Goal: Check status

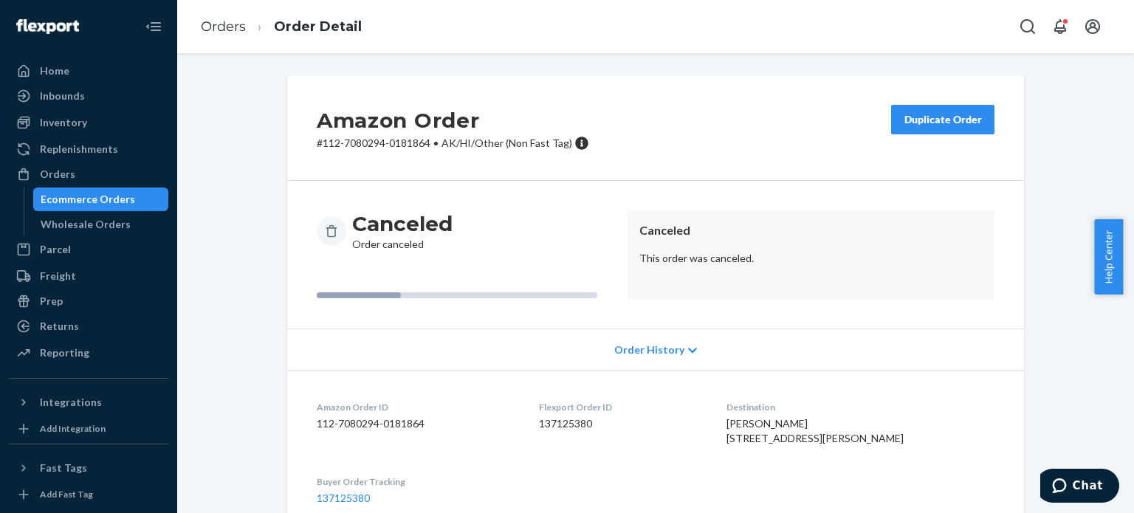
click at [617, 147] on div "Amazon Order # 112-7080294-0181864 • AK/HI/Other (Non Fast Tag) Duplicate Order" at bounding box center [655, 128] width 737 height 106
click at [236, 29] on link "Orders" at bounding box center [223, 26] width 45 height 16
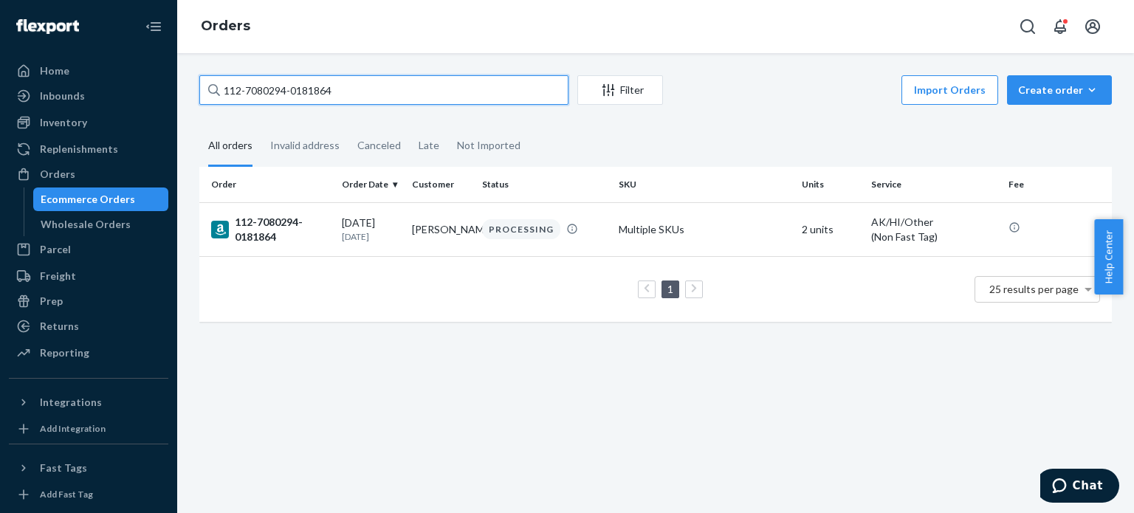
click at [272, 91] on input "112-7080294-0181864" at bounding box center [383, 90] width 369 height 30
paste input "3-8944366-759781"
type input "113-8944366-7597814"
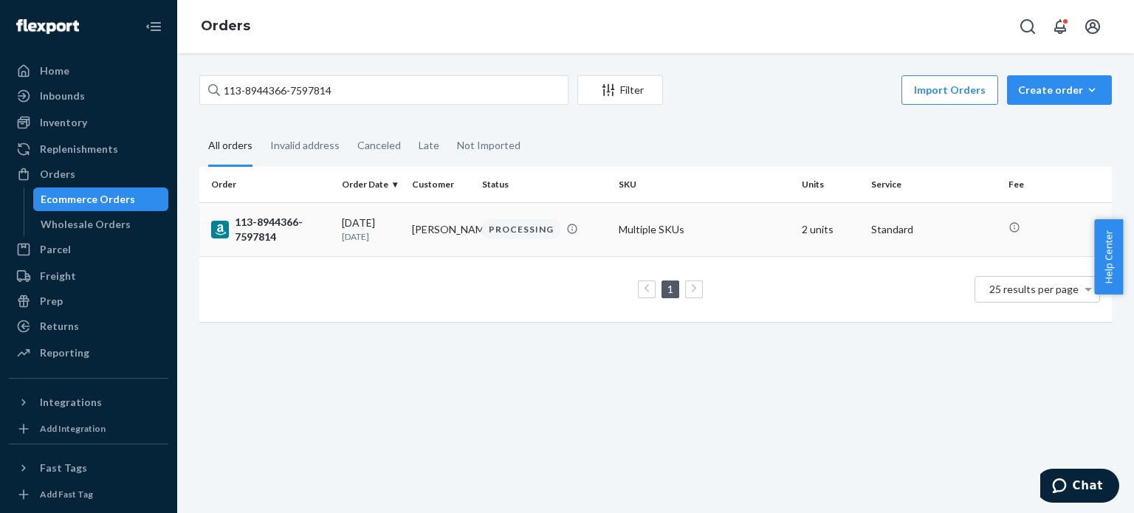
click at [230, 233] on div "113-8944366-7597814" at bounding box center [270, 230] width 119 height 30
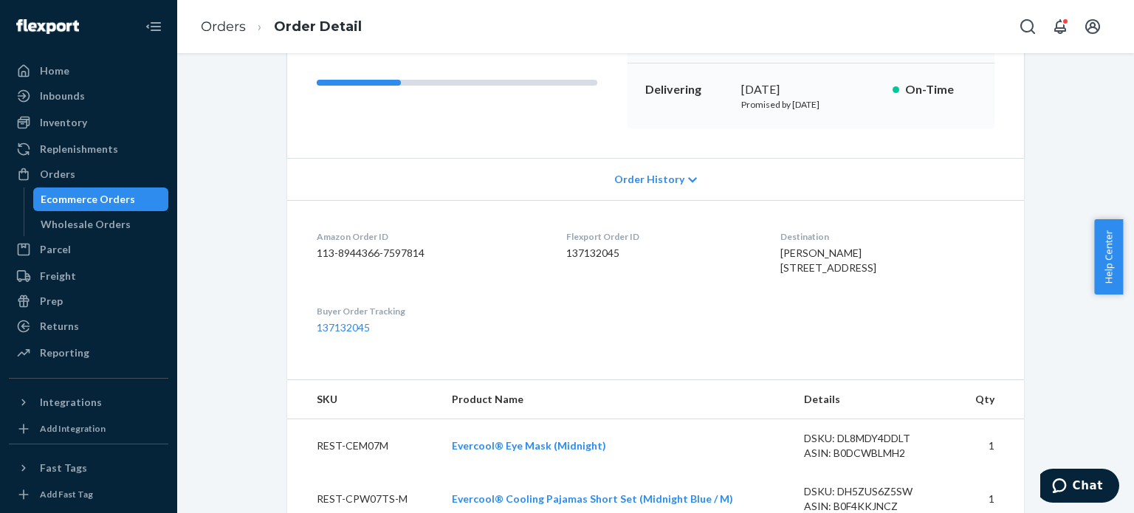
scroll to position [369, 0]
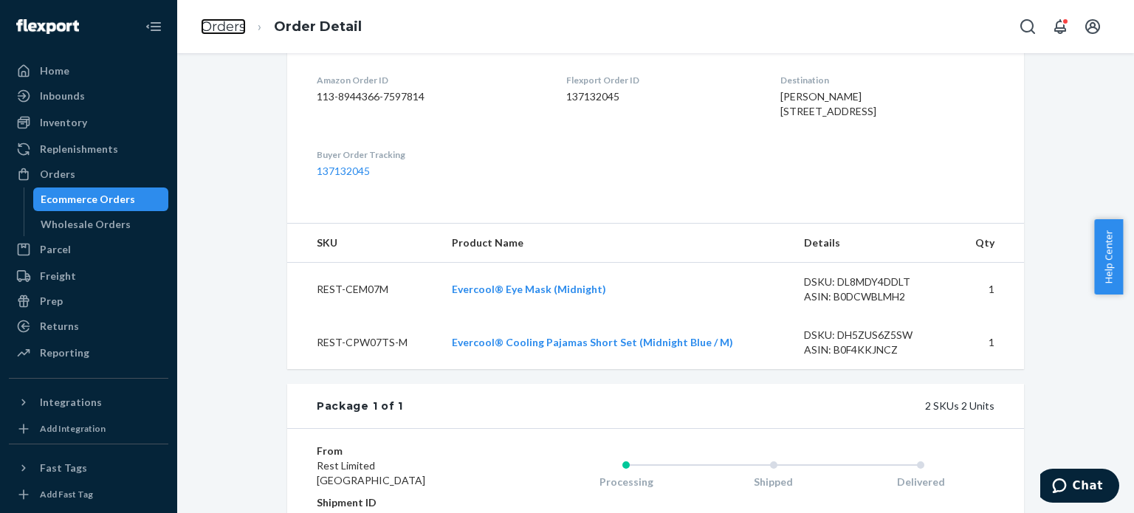
drag, startPoint x: 212, startPoint y: 30, endPoint x: 258, endPoint y: 69, distance: 60.8
click at [212, 30] on link "Orders" at bounding box center [223, 26] width 45 height 16
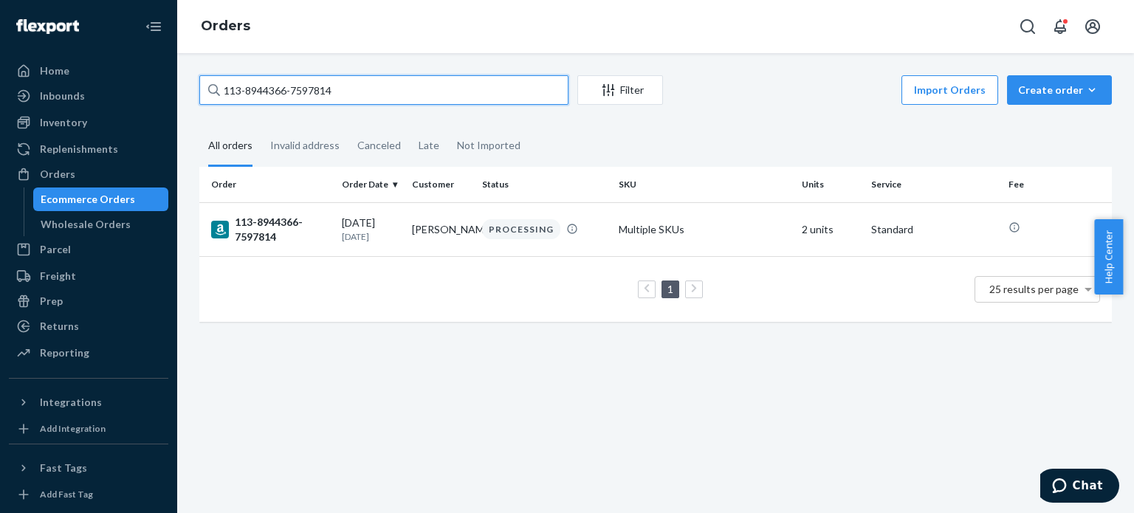
click at [269, 94] on input "113-8944366-7597814" at bounding box center [383, 90] width 369 height 30
paste input "7968054-9538626"
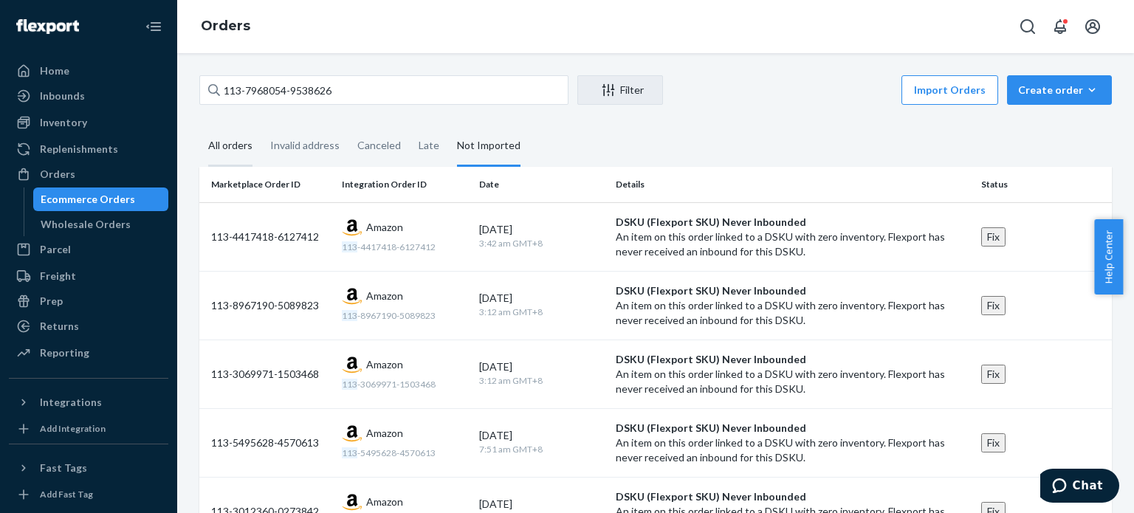
click at [233, 146] on div "All orders" at bounding box center [230, 146] width 44 height 41
click at [199, 126] on input "All orders" at bounding box center [199, 126] width 0 height 0
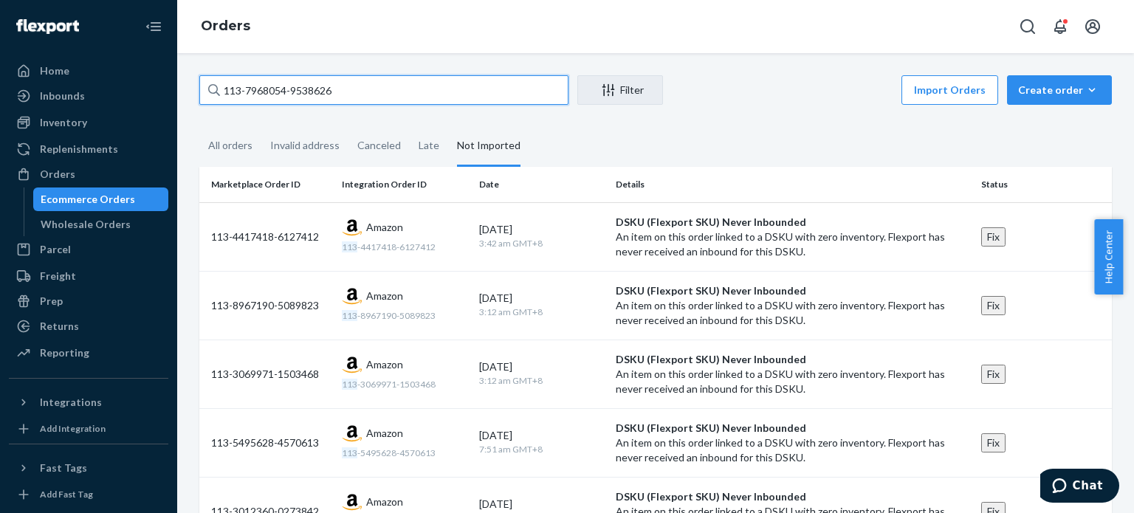
click at [263, 87] on input "113-7968054-9538626" at bounding box center [383, 90] width 369 height 30
paste input "8745077-2898624"
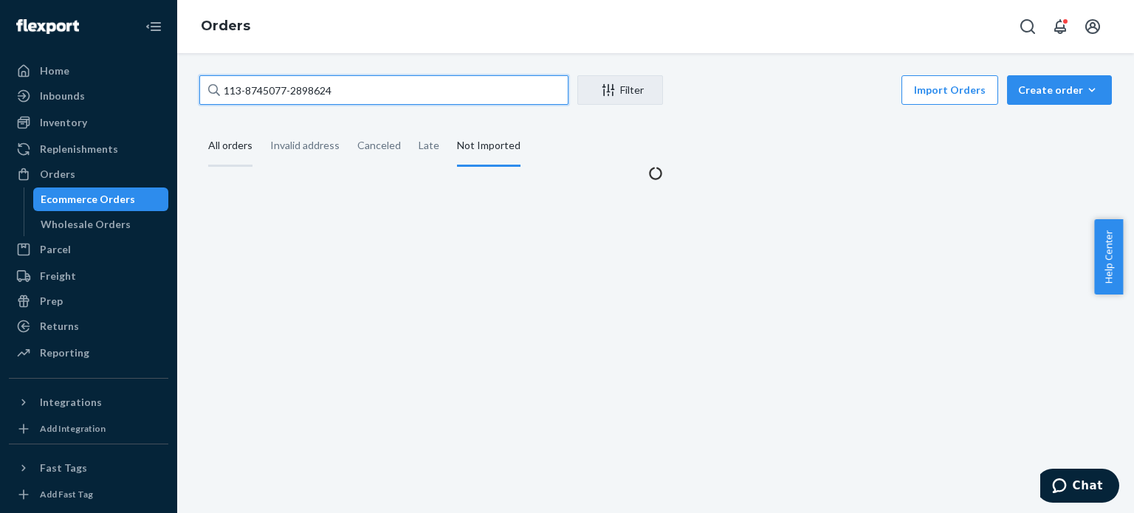
type input "113-8745077-2898624"
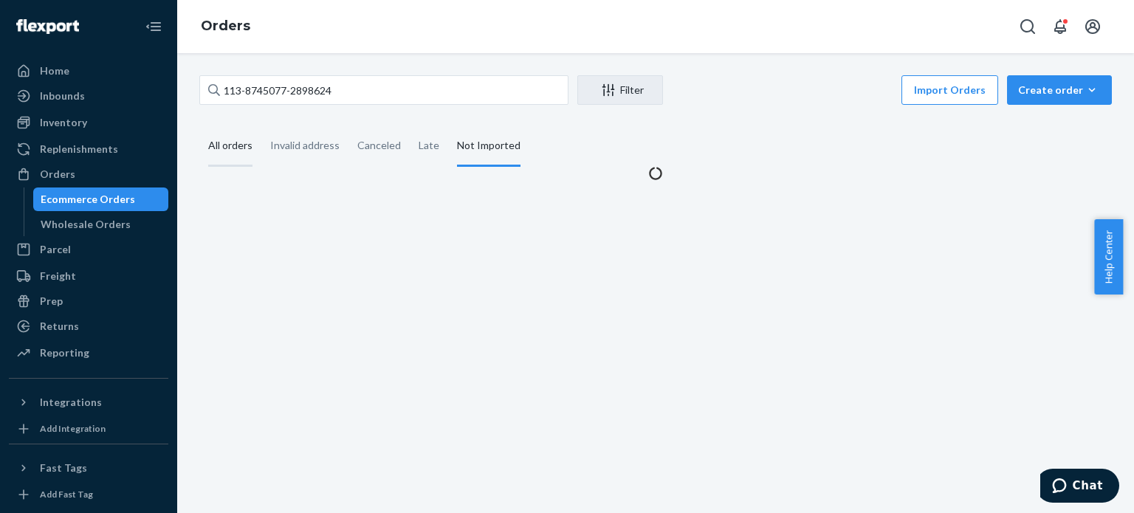
click at [242, 159] on div "All orders" at bounding box center [230, 146] width 44 height 41
click at [199, 126] on input "All orders" at bounding box center [199, 126] width 0 height 0
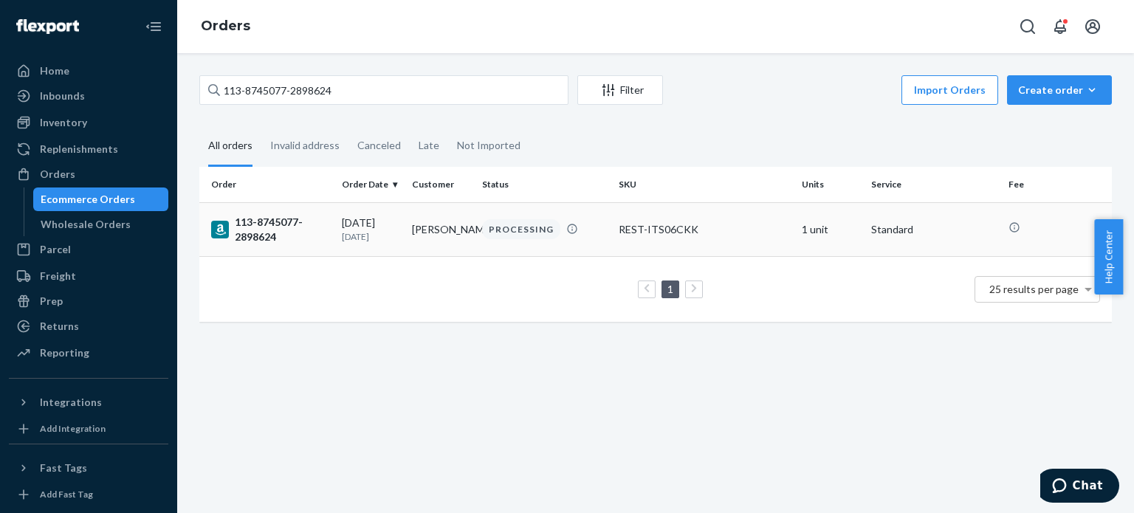
click at [252, 223] on div "113-8745077-2898624" at bounding box center [270, 230] width 119 height 30
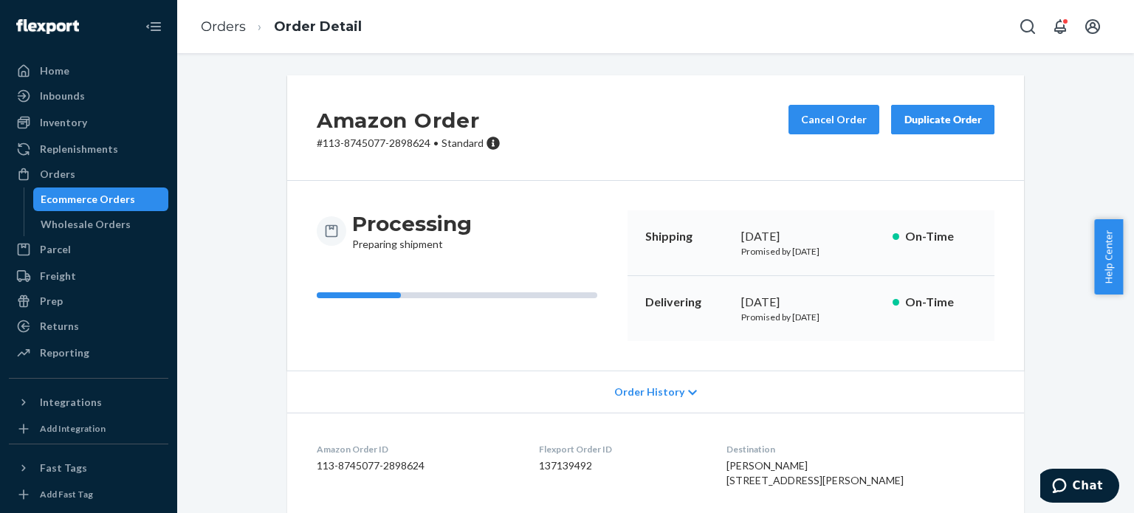
scroll to position [221, 0]
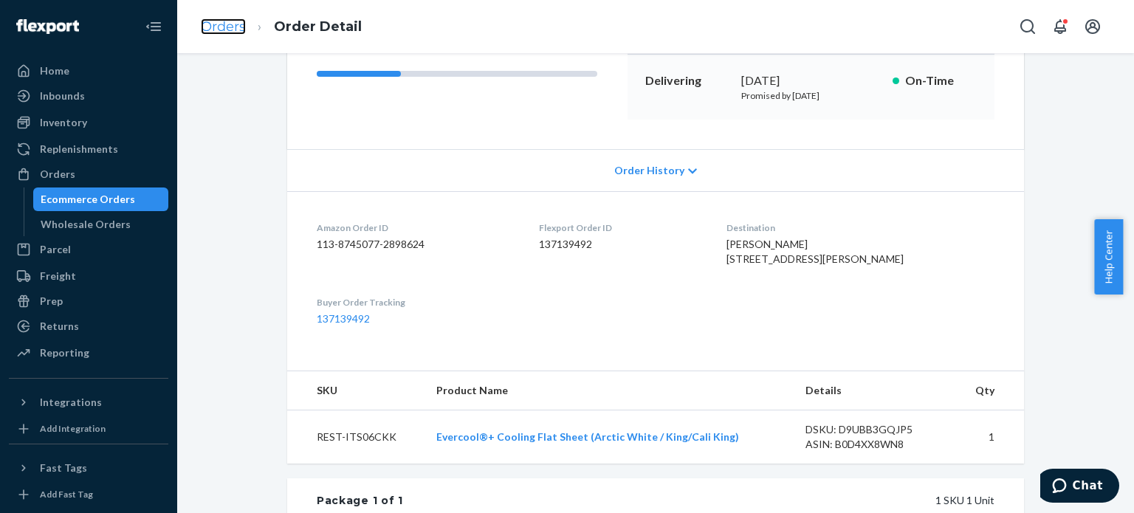
click at [233, 32] on link "Orders" at bounding box center [223, 26] width 45 height 16
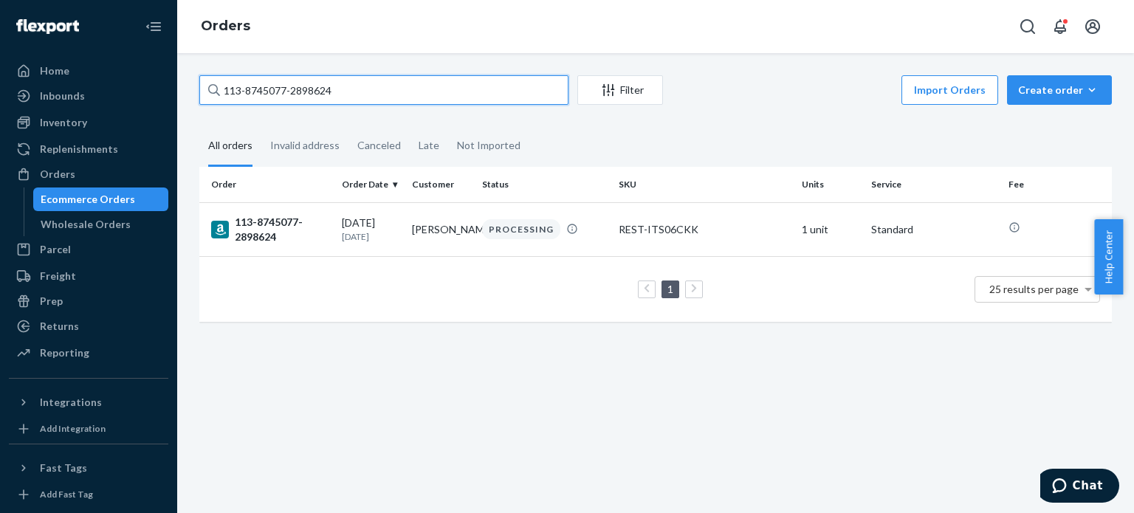
click at [247, 89] on input "113-8745077-2898624" at bounding box center [383, 90] width 369 height 30
paste input "4-8403460-0263427"
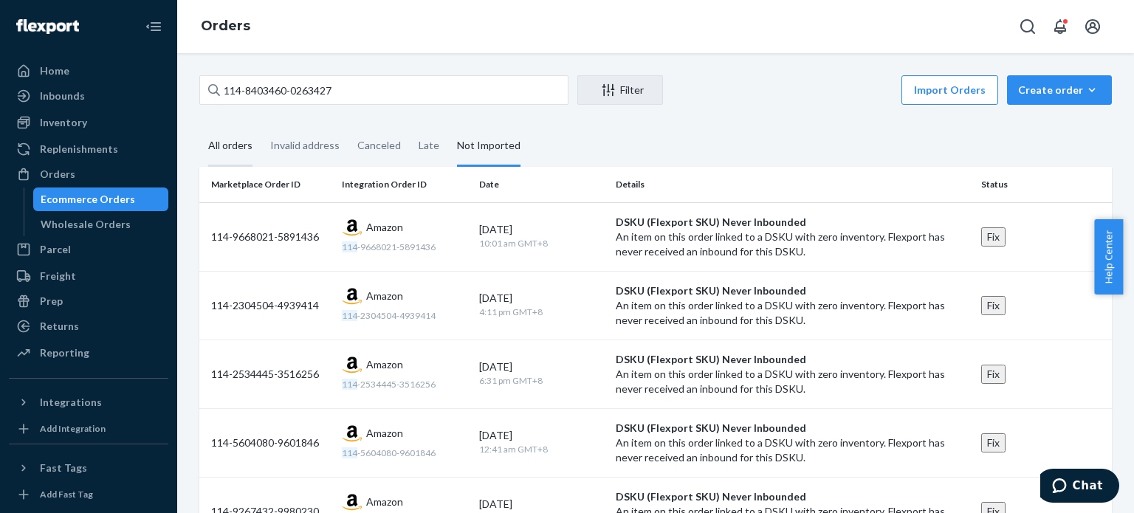
click at [235, 150] on div "All orders" at bounding box center [230, 146] width 44 height 41
click at [199, 126] on input "All orders" at bounding box center [199, 126] width 0 height 0
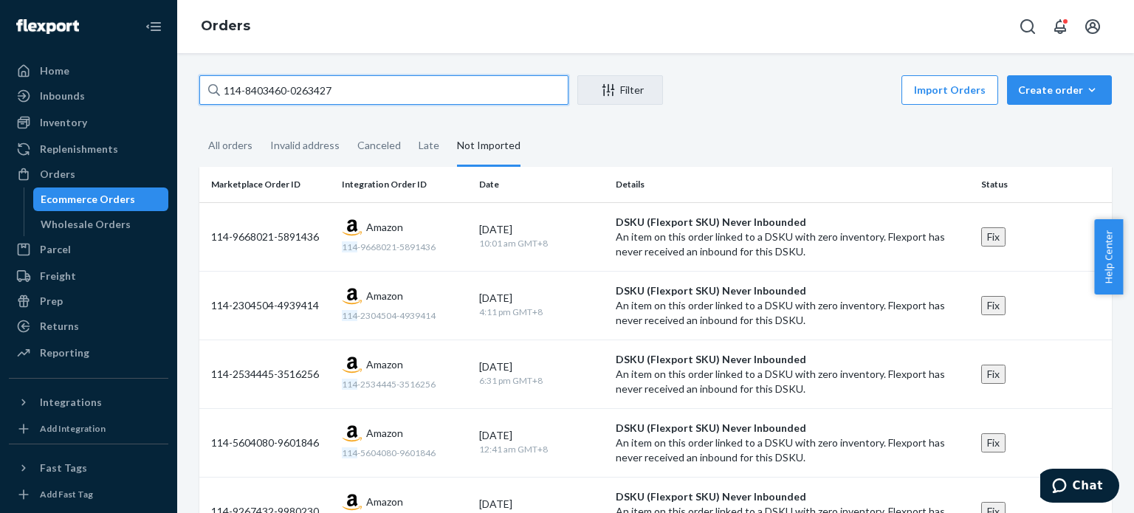
click at [316, 85] on input "114-8403460-0263427" at bounding box center [383, 90] width 369 height 30
paste input "3-2411796-0365828"
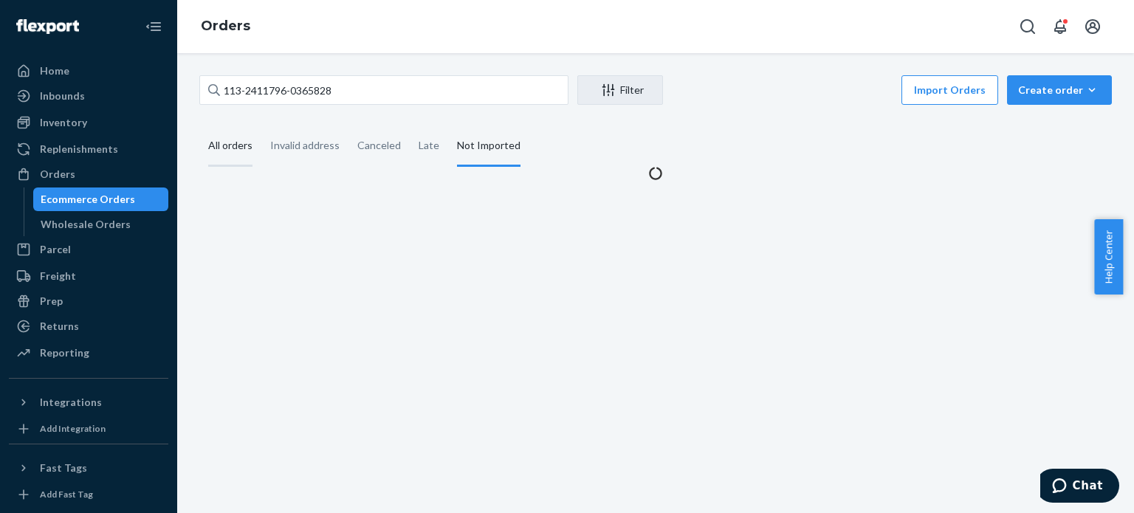
click at [237, 152] on div "All orders" at bounding box center [230, 146] width 44 height 41
click at [199, 126] on input "All orders" at bounding box center [199, 126] width 0 height 0
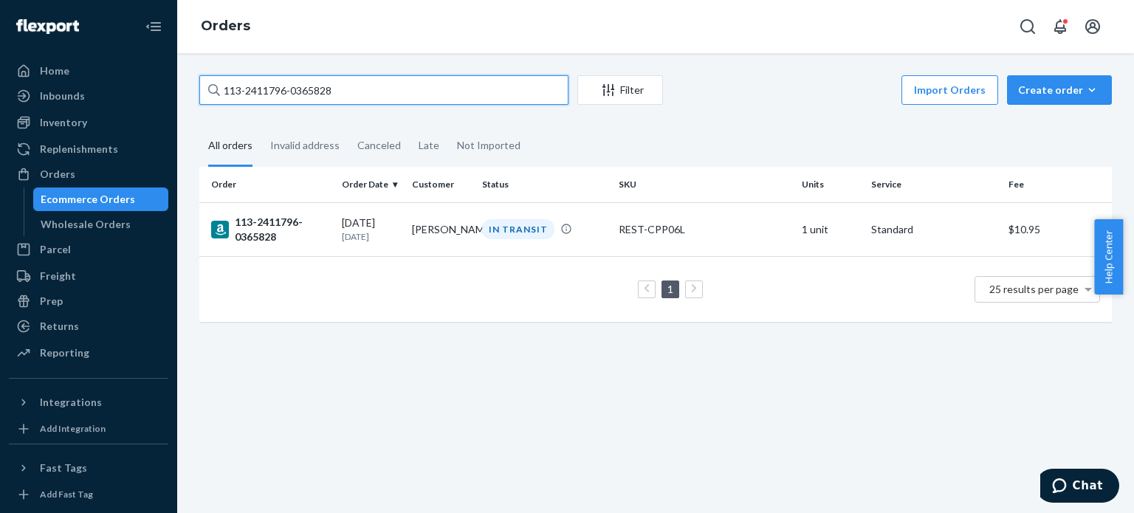
click at [298, 82] on input "113-2411796-0365828" at bounding box center [383, 90] width 369 height 30
paste input "2-9533527-9687447"
click at [302, 102] on input "112-9533527-9687447" at bounding box center [383, 90] width 369 height 30
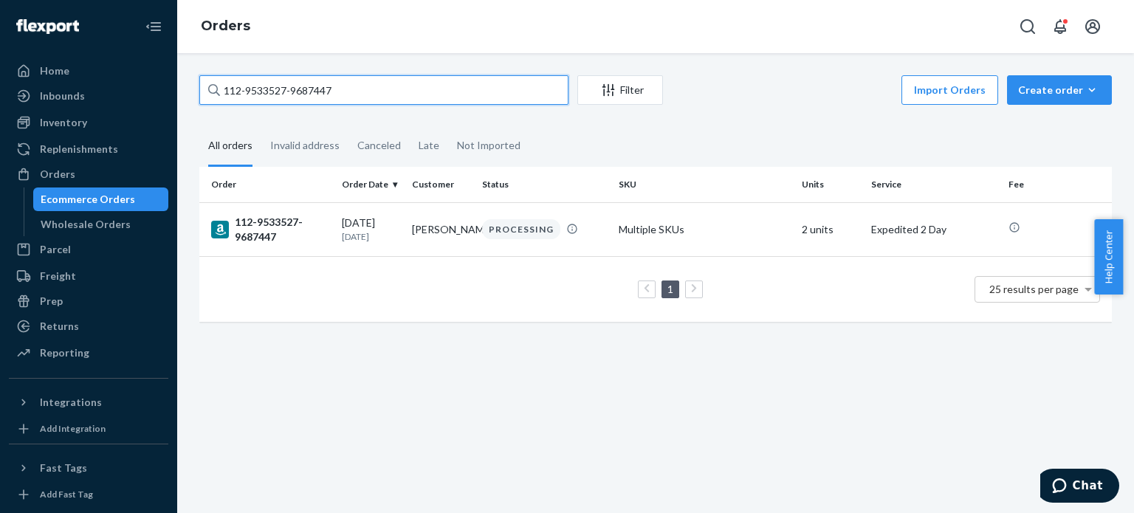
click at [302, 102] on input "112-9533527-9687447" at bounding box center [383, 90] width 369 height 30
paste input "3-5470959-3137825"
click at [260, 90] on input "113-5470959-3137825" at bounding box center [383, 90] width 369 height 30
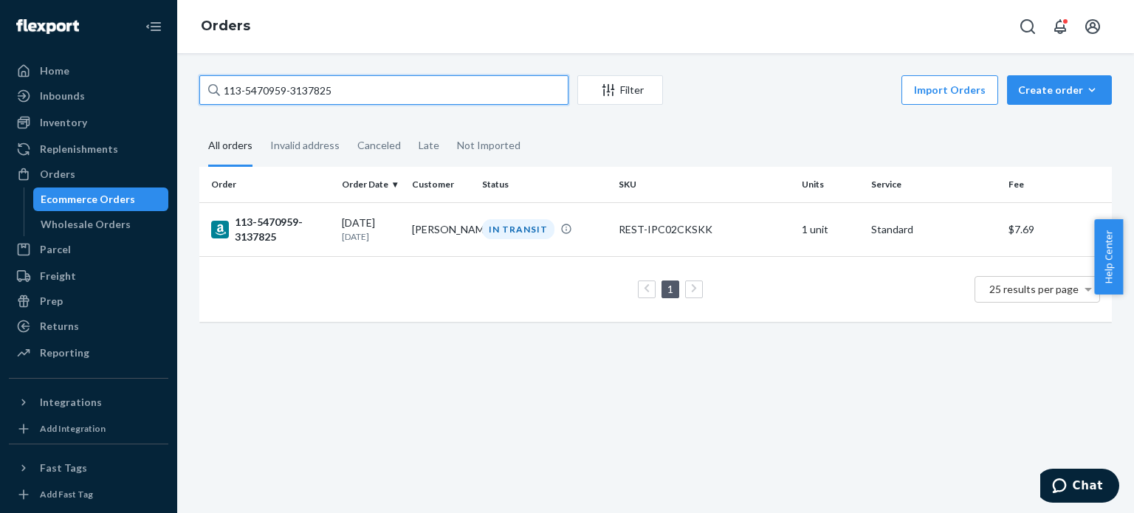
click at [260, 90] on input "113-5470959-3137825" at bounding box center [383, 90] width 369 height 30
paste input "2-7626826-0557823"
click at [315, 97] on input "112-7626826-0557823" at bounding box center [383, 90] width 369 height 30
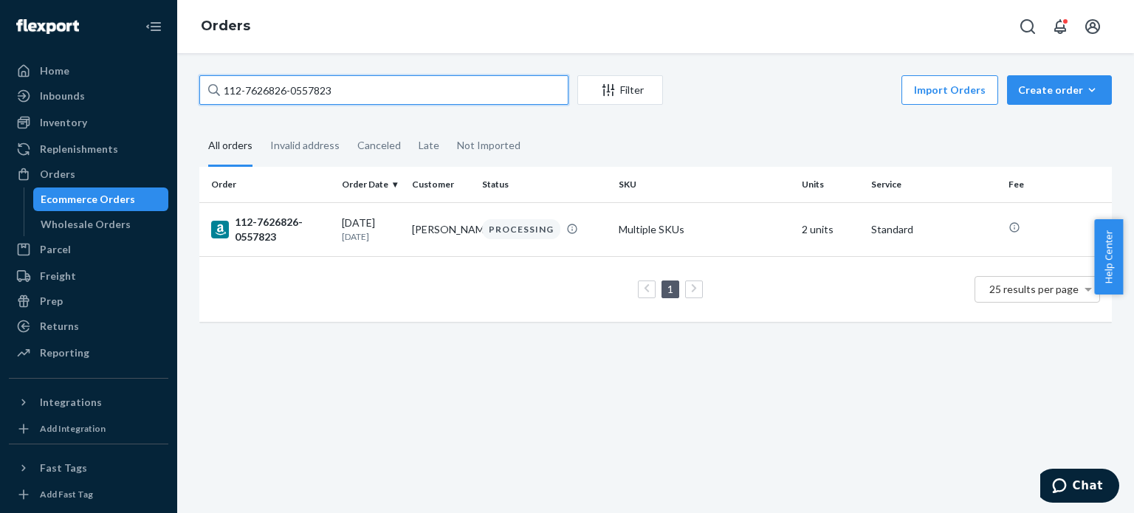
paste input "1-6717362-9889819"
click at [348, 89] on input "111-6717362-9889819" at bounding box center [383, 90] width 369 height 30
paste input "4-1883450-3357010"
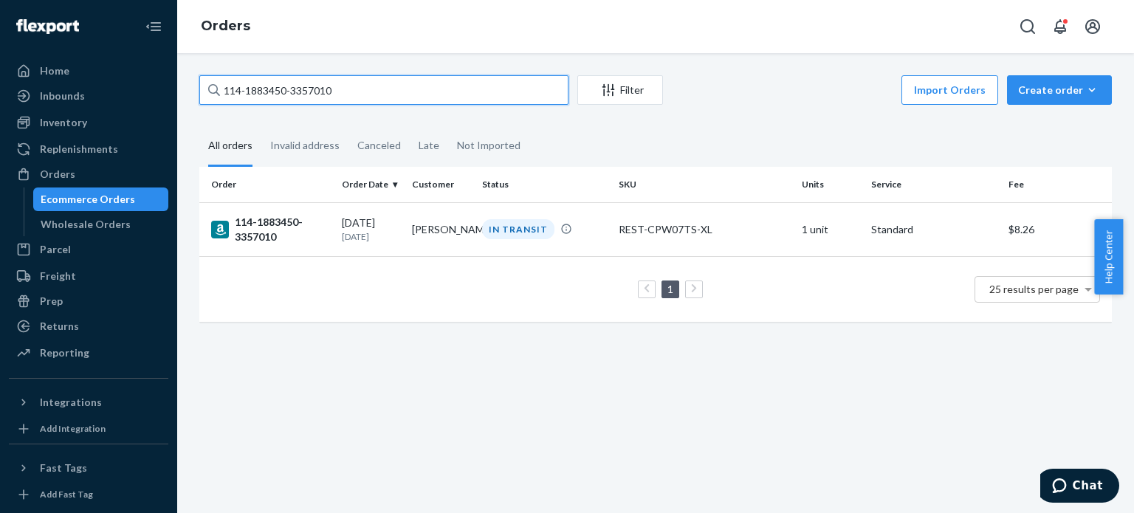
click at [352, 94] on input "114-1883450-3357010" at bounding box center [383, 90] width 369 height 30
paste input "2-5433154-9002629"
click at [357, 89] on input "112-5433154-9002629" at bounding box center [383, 90] width 369 height 30
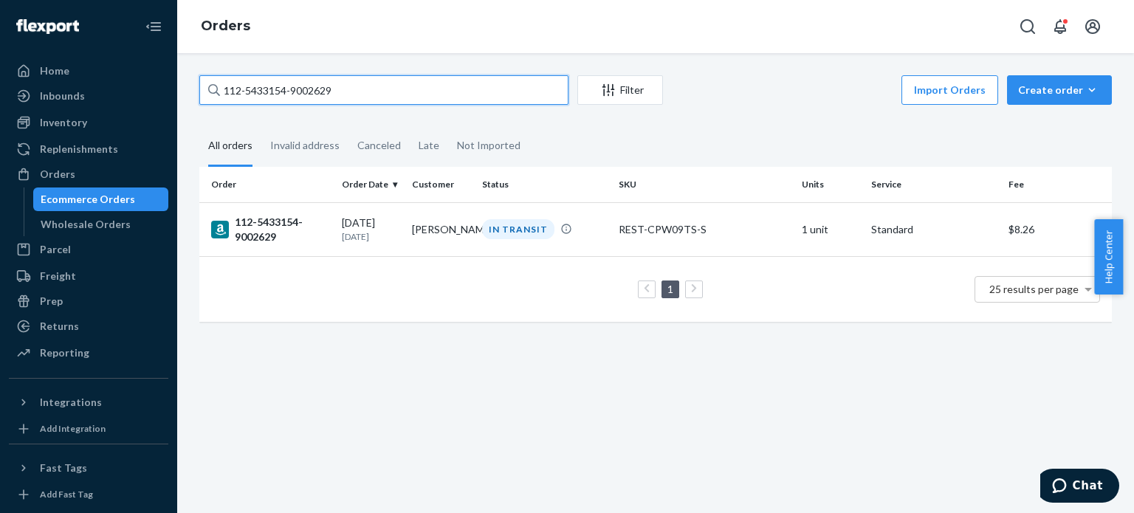
click at [357, 90] on input "112-5433154-9002629" at bounding box center [383, 90] width 369 height 30
paste input "4-4357342-9303466"
click at [458, 90] on input "114-4357342-9303466" at bounding box center [383, 90] width 369 height 30
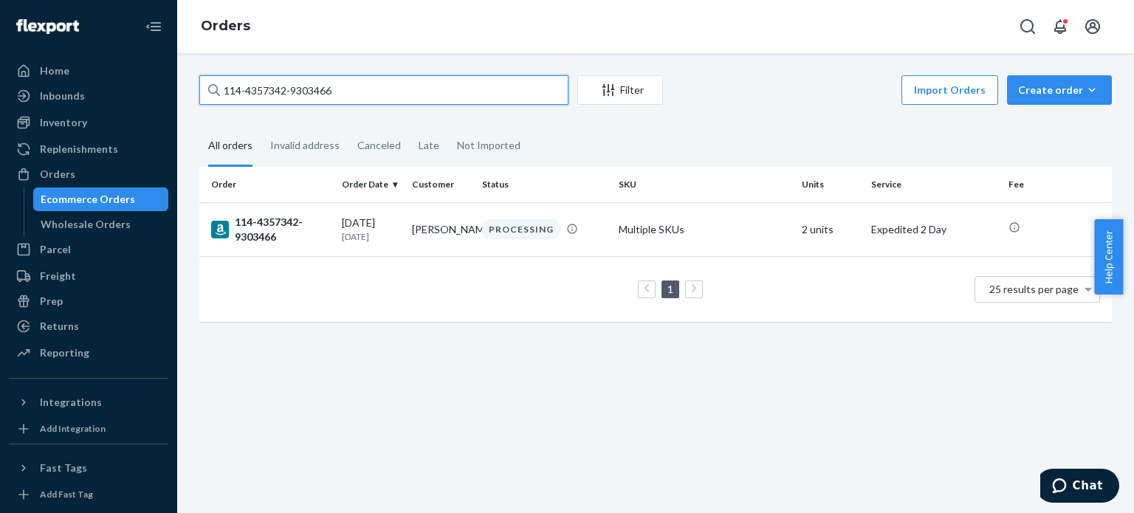
click at [458, 90] on input "114-4357342-9303466" at bounding box center [383, 90] width 369 height 30
paste input "2-6068502-4994633"
click at [410, 97] on input "112-6068502-4994633" at bounding box center [383, 90] width 369 height 30
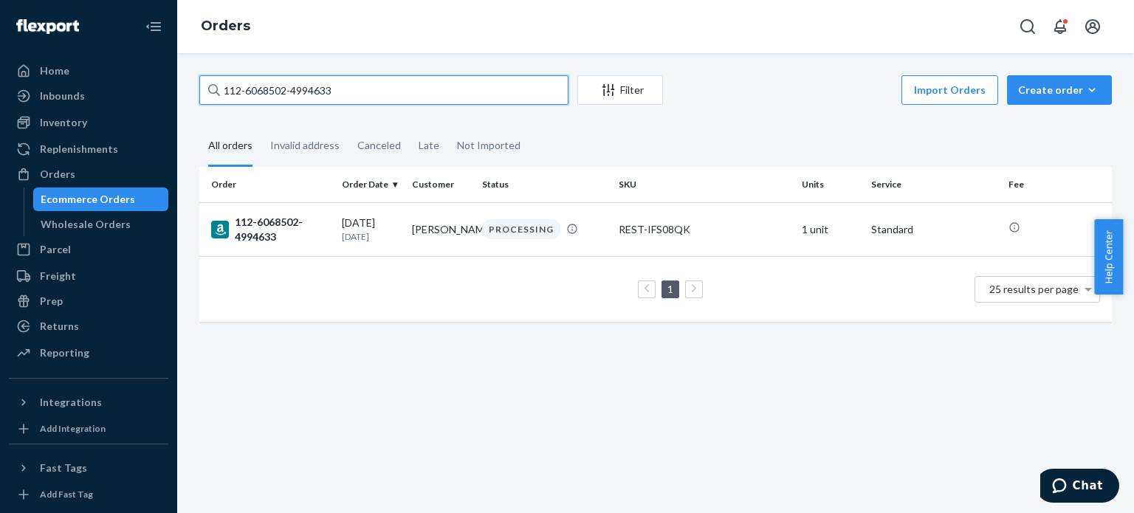
paste input "1-4795339-5520217"
click at [346, 96] on input "111-4795339-5520217" at bounding box center [383, 90] width 369 height 30
paste input "3-3081248-6199420"
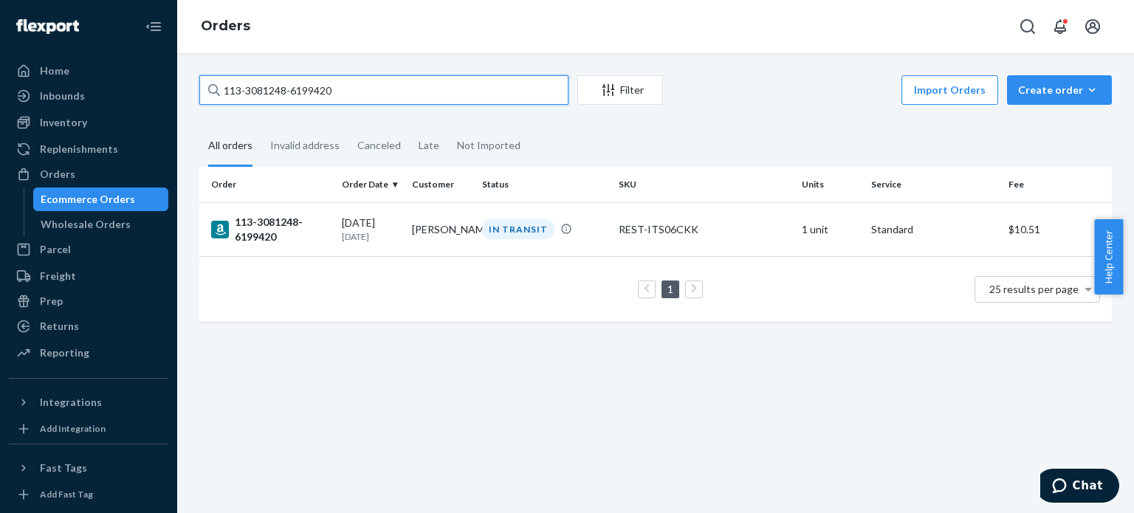
click at [340, 90] on input "113-3081248-6199420" at bounding box center [383, 90] width 369 height 30
paste input "2-6553683-6230638"
click at [425, 99] on input "112-6553683-6230638" at bounding box center [383, 90] width 369 height 30
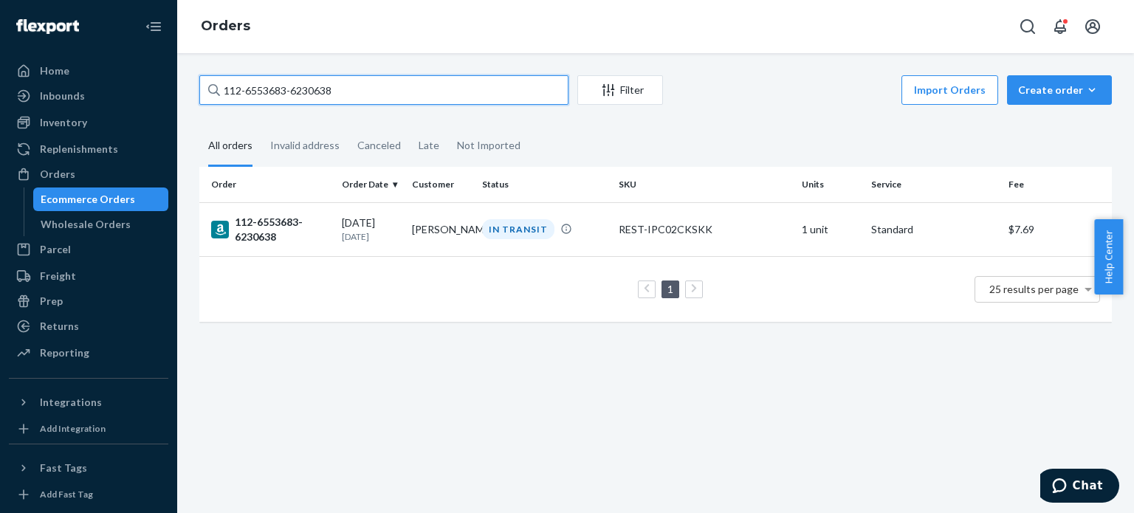
click at [425, 99] on input "112-6553683-6230638" at bounding box center [383, 90] width 369 height 30
paste input "4-6576430-0005020"
click at [356, 83] on input "114-6576430-0005020" at bounding box center [383, 90] width 369 height 30
click at [361, 83] on input "114-6576430-0005020" at bounding box center [383, 90] width 369 height 30
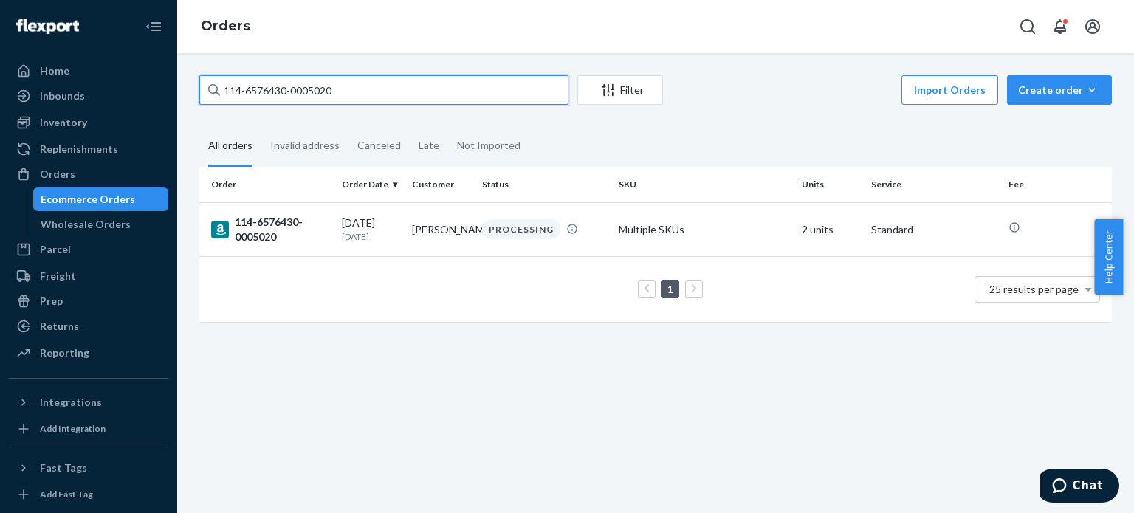
click at [368, 83] on input "114-6576430-0005020" at bounding box center [383, 90] width 369 height 30
click at [359, 98] on input "114-6576430-0005020" at bounding box center [383, 90] width 369 height 30
paste input "2-7572298-9493033"
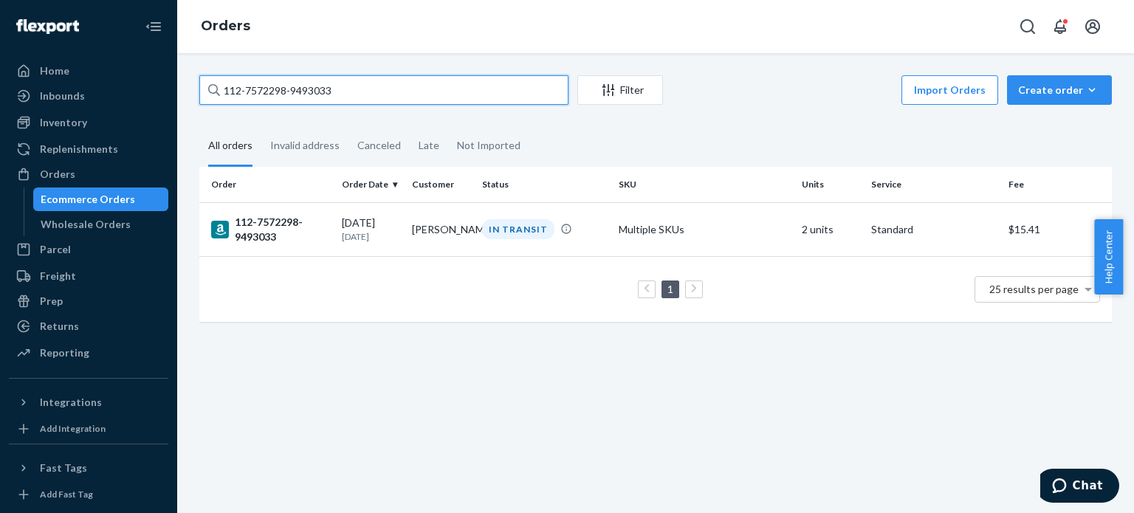
click at [391, 94] on input "112-7572298-9493033" at bounding box center [383, 90] width 369 height 30
paste input "1-9412322-0342606"
click at [369, 97] on input "111-9412322-0342606" at bounding box center [383, 90] width 369 height 30
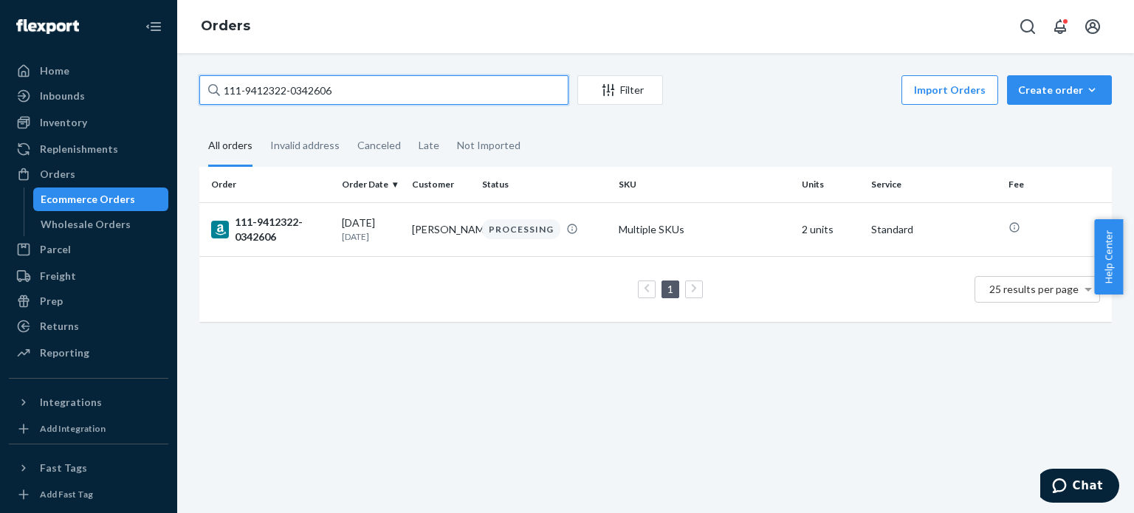
click at [369, 97] on input "111-9412322-0342606" at bounding box center [383, 90] width 369 height 30
drag, startPoint x: 369, startPoint y: 97, endPoint x: 399, endPoint y: 81, distance: 33.4
click at [394, 85] on input "111-9412322-0342606" at bounding box center [383, 90] width 369 height 30
paste input "2-3223865-4518622"
click at [469, 88] on input "112-3223865-4518622" at bounding box center [383, 90] width 369 height 30
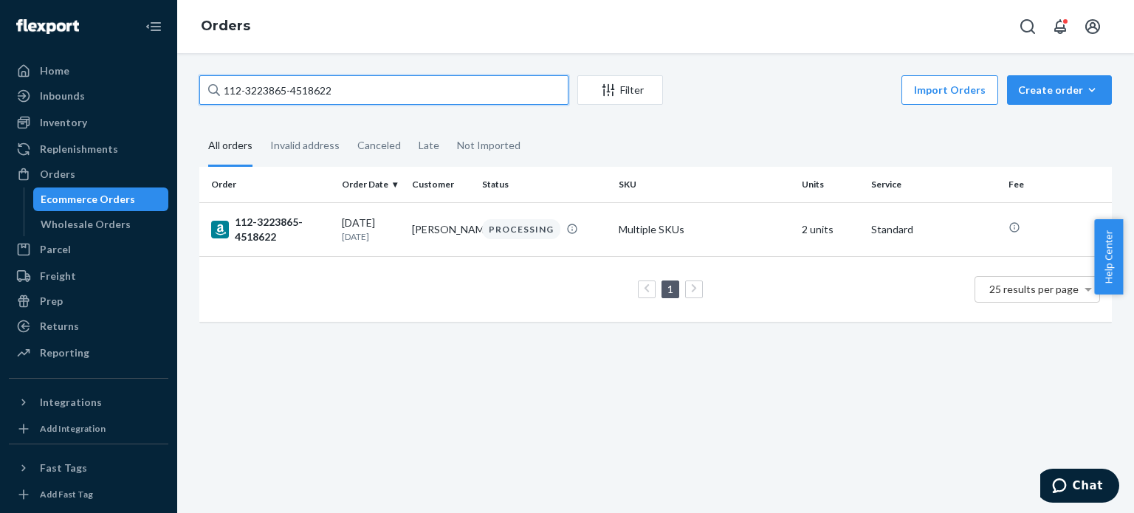
click at [469, 88] on input "112-3223865-4518622" at bounding box center [383, 90] width 369 height 30
drag, startPoint x: 469, startPoint y: 88, endPoint x: 493, endPoint y: 73, distance: 28.5
click at [478, 86] on input "112-3223865-4518622" at bounding box center [383, 90] width 369 height 30
paste input "1-9230265-1724244"
click at [381, 97] on input "111-9230265-1724244" at bounding box center [383, 90] width 369 height 30
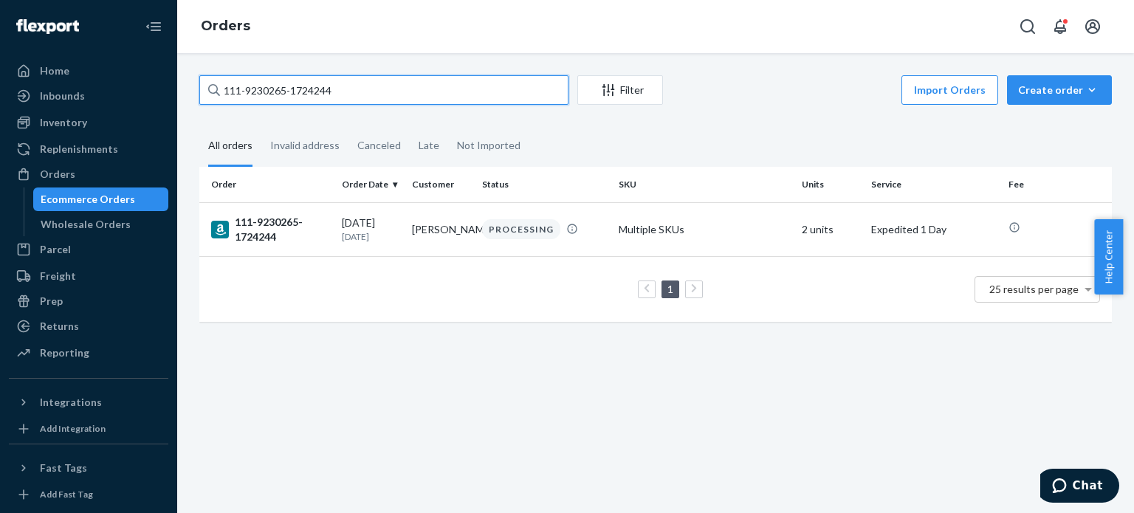
click at [382, 98] on input "111-9230265-1724244" at bounding box center [383, 90] width 369 height 30
paste input "14-8346839-1605843"
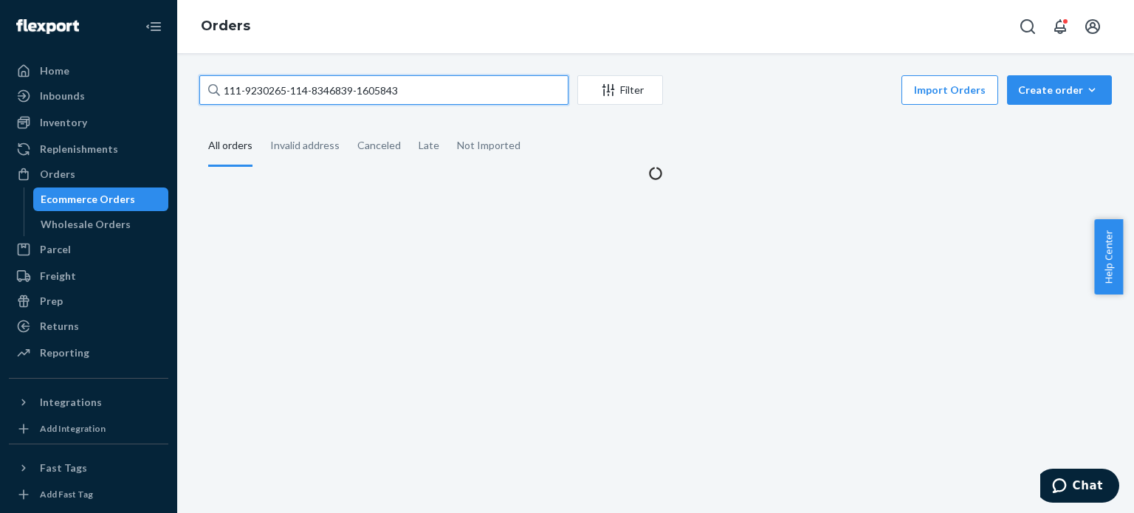
click at [418, 94] on input "111-9230265-114-8346839-1605843" at bounding box center [383, 90] width 369 height 30
paste input "text"
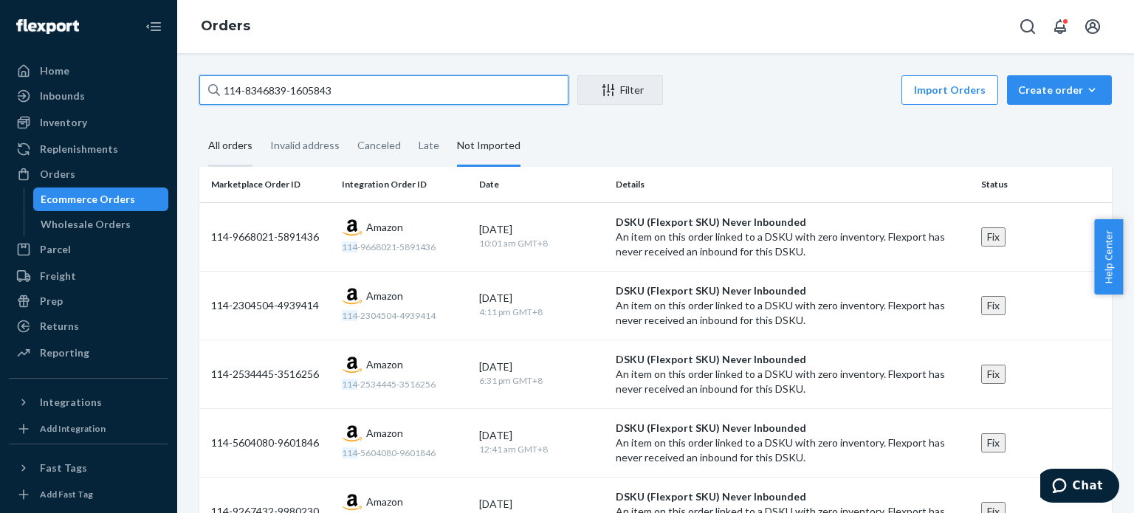
type input "114-8346839-1605843"
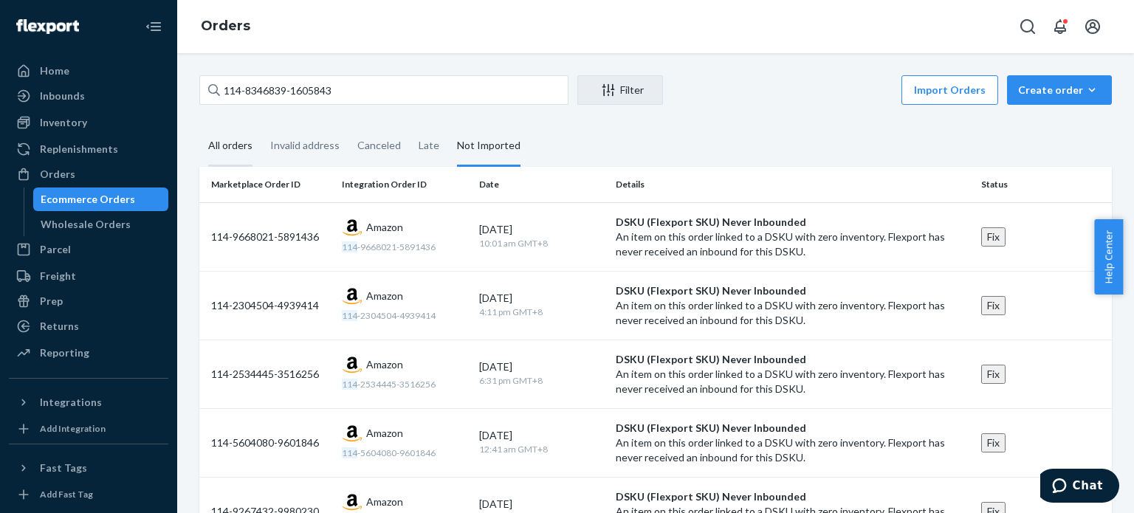
click at [248, 159] on div "All orders" at bounding box center [230, 146] width 44 height 41
click at [199, 126] on input "All orders" at bounding box center [199, 126] width 0 height 0
